Goal: Check status: Check status

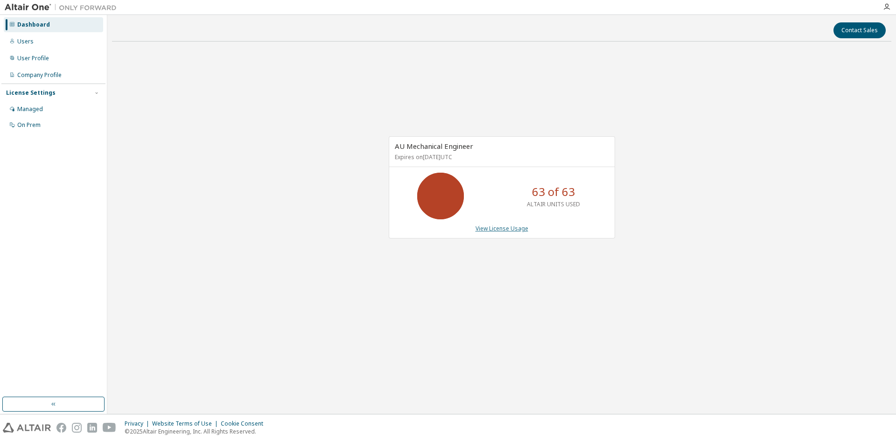
click at [497, 231] on link "View License Usage" at bounding box center [502, 229] width 53 height 8
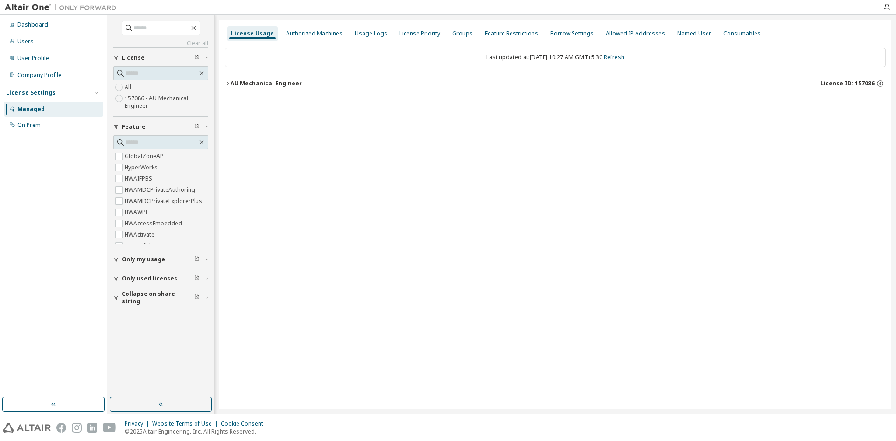
click at [267, 82] on div "AU Mechanical Engineer" at bounding box center [266, 83] width 71 height 7
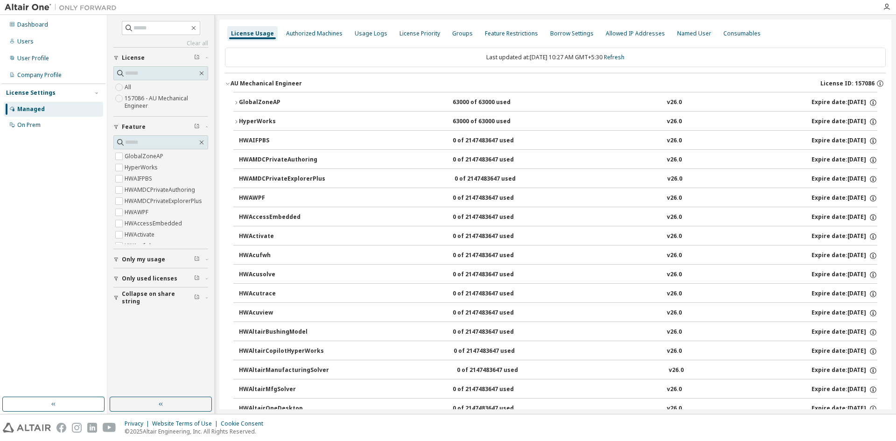
click at [267, 92] on div "GlobalZoneAP 63000 of 63000 used v26.0 Expire date: [DATE]" at bounding box center [555, 101] width 644 height 19
click at [269, 106] on div "GlobalZoneAP" at bounding box center [281, 103] width 84 height 8
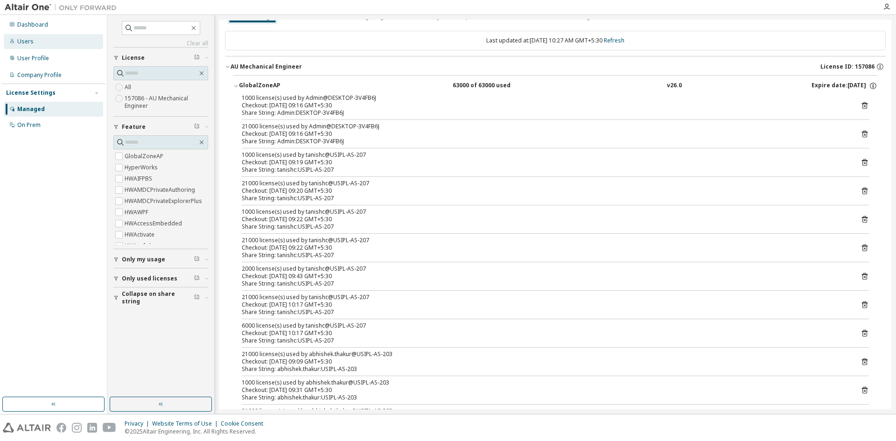
scroll to position [15, 0]
click at [33, 19] on div "Dashboard" at bounding box center [53, 24] width 99 height 15
